Goal: Check status: Check status

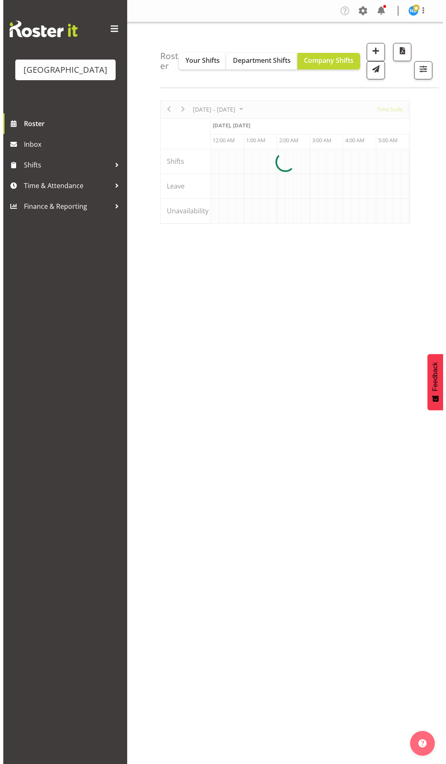
scroll to position [0, 1885]
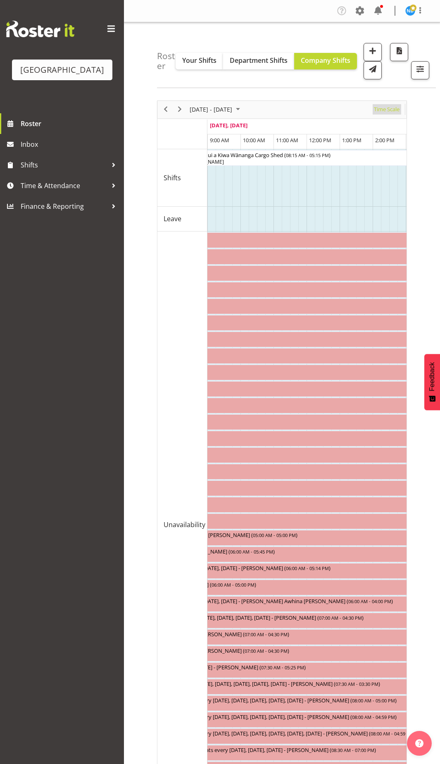
click at [382, 109] on span "Time Scale" at bounding box center [386, 109] width 27 height 10
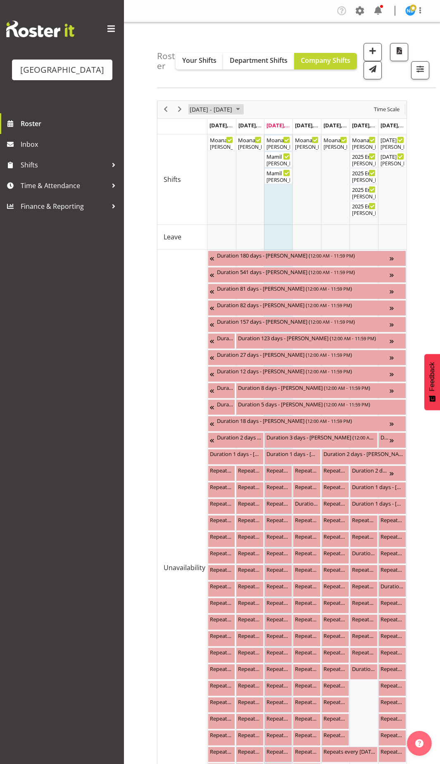
click at [233, 111] on span "[DATE] - [DATE]" at bounding box center [211, 109] width 44 height 10
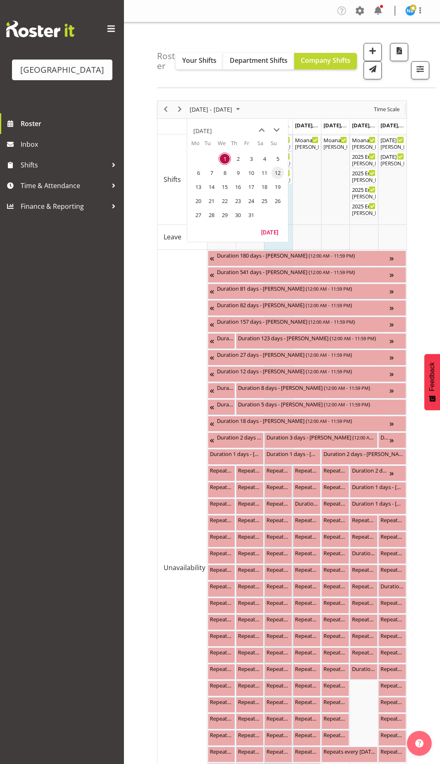
click at [274, 170] on span "12" at bounding box center [278, 173] width 12 height 12
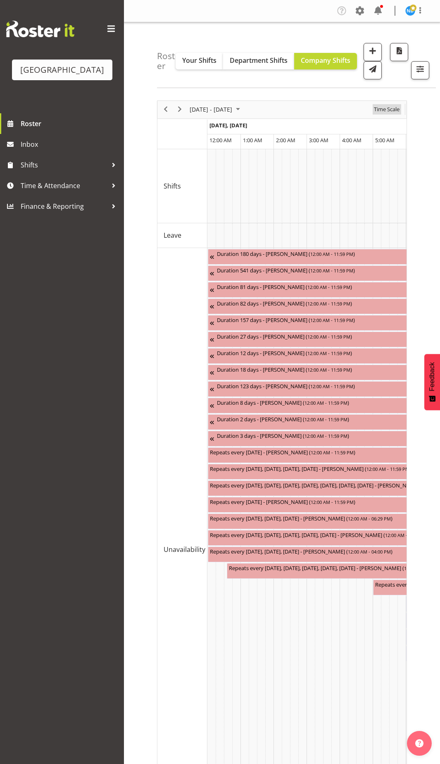
click at [376, 110] on span "Time Scale" at bounding box center [386, 109] width 27 height 10
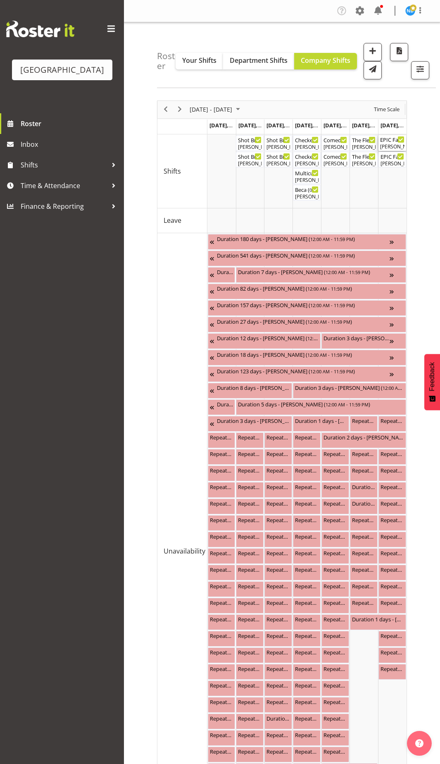
click at [393, 146] on div "[PERSON_NAME]" at bounding box center [392, 146] width 24 height 7
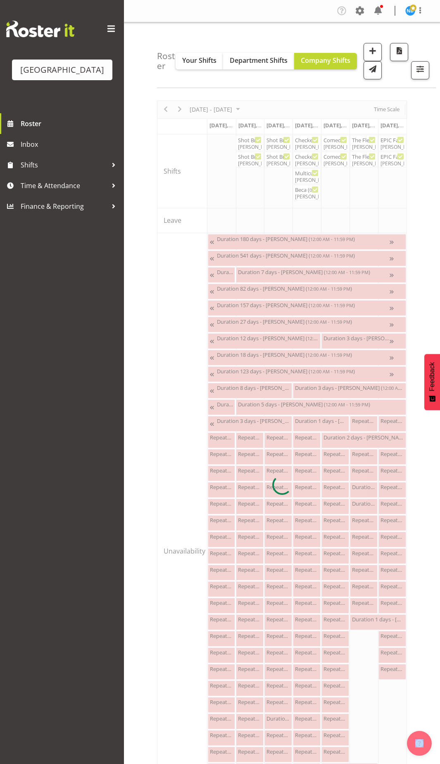
click at [393, 146] on div at bounding box center [282, 484] width 250 height 769
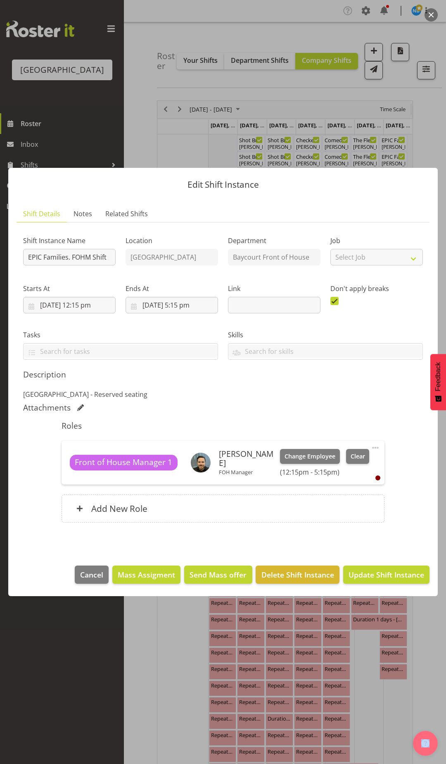
click at [417, 142] on div at bounding box center [223, 382] width 446 height 764
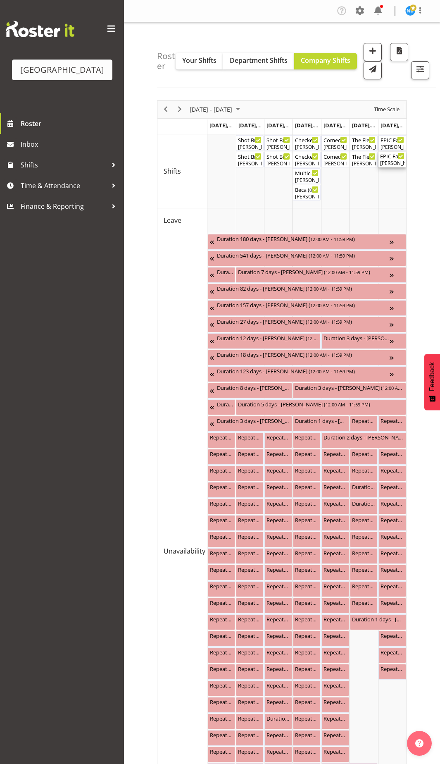
click at [391, 161] on div "[PERSON_NAME], [PERSON_NAME], [PERSON_NAME], [PERSON_NAME], [PERSON_NAME], [PER…" at bounding box center [392, 163] width 24 height 7
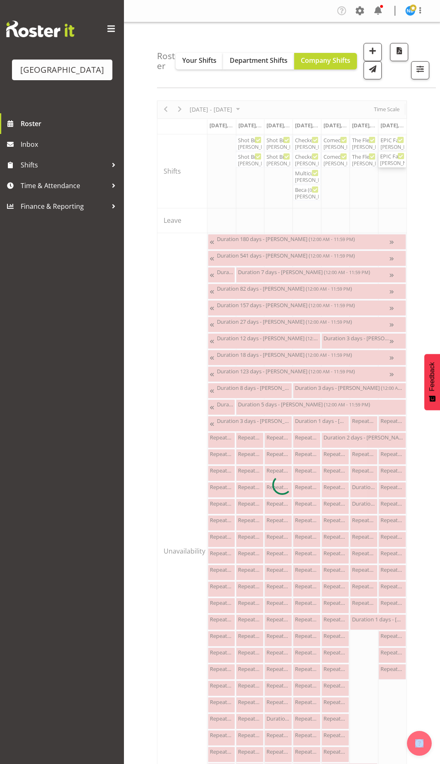
click at [391, 161] on div at bounding box center [282, 484] width 250 height 769
